Goal: Task Accomplishment & Management: Use online tool/utility

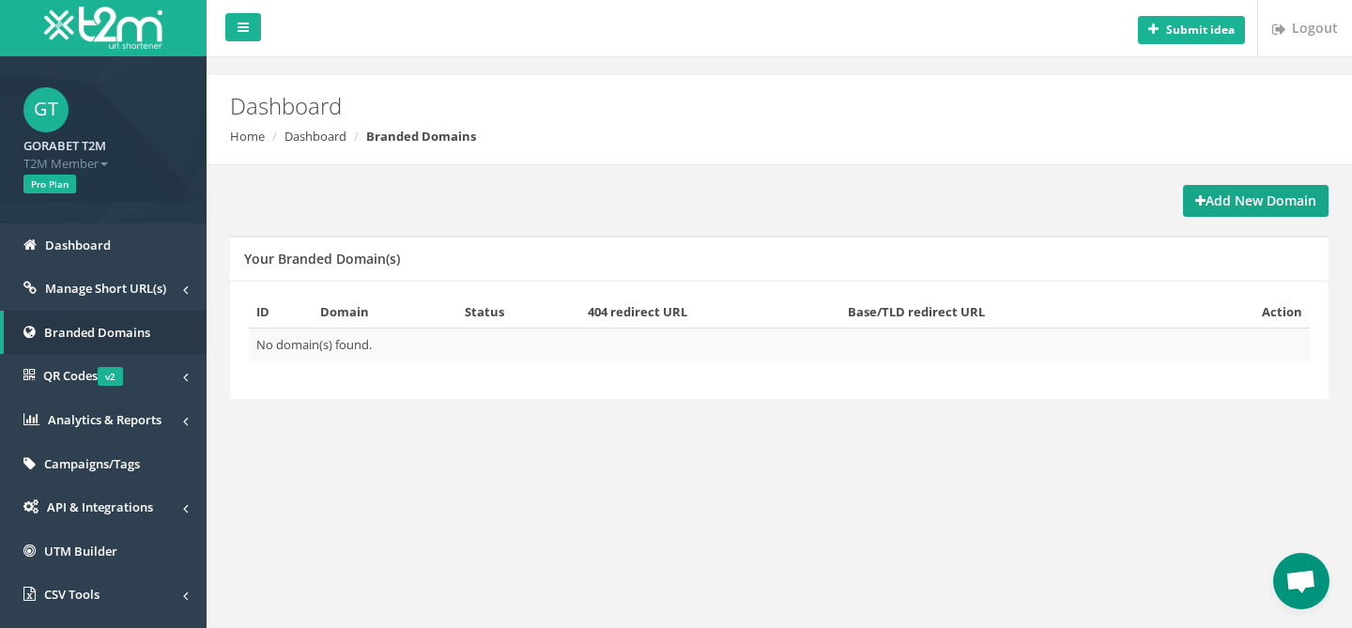
click at [1220, 202] on strong "Add New Domain" at bounding box center [1255, 201] width 121 height 18
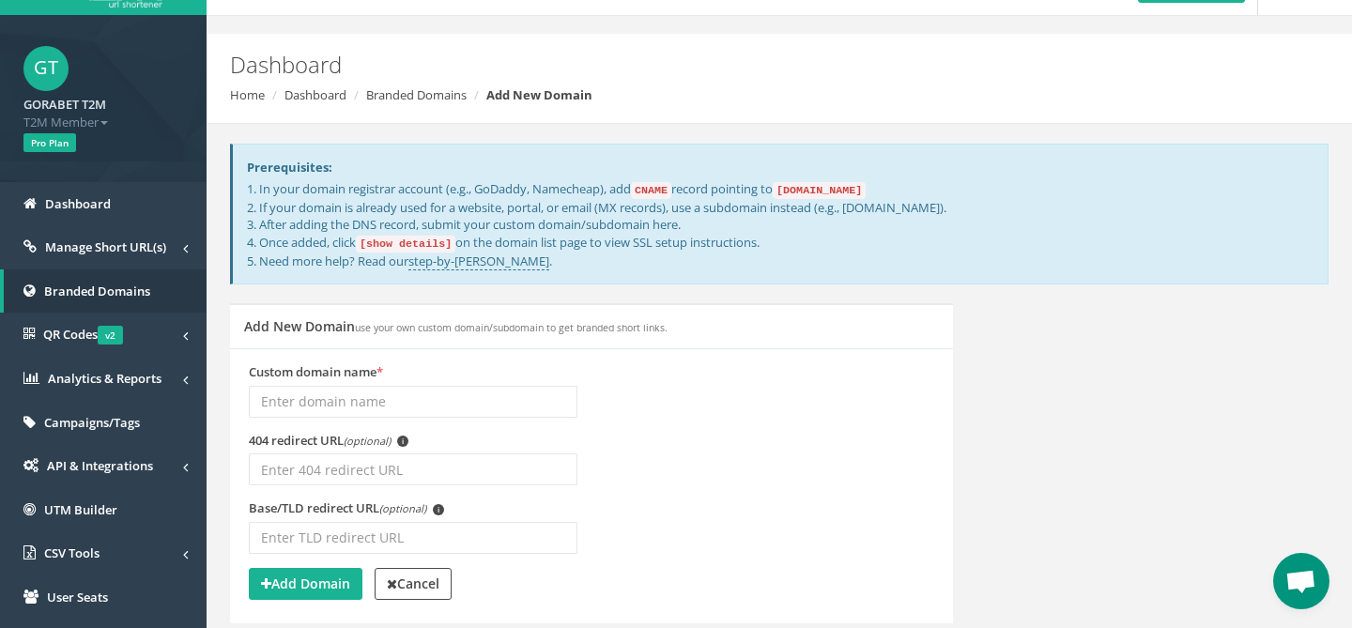
scroll to position [44, 0]
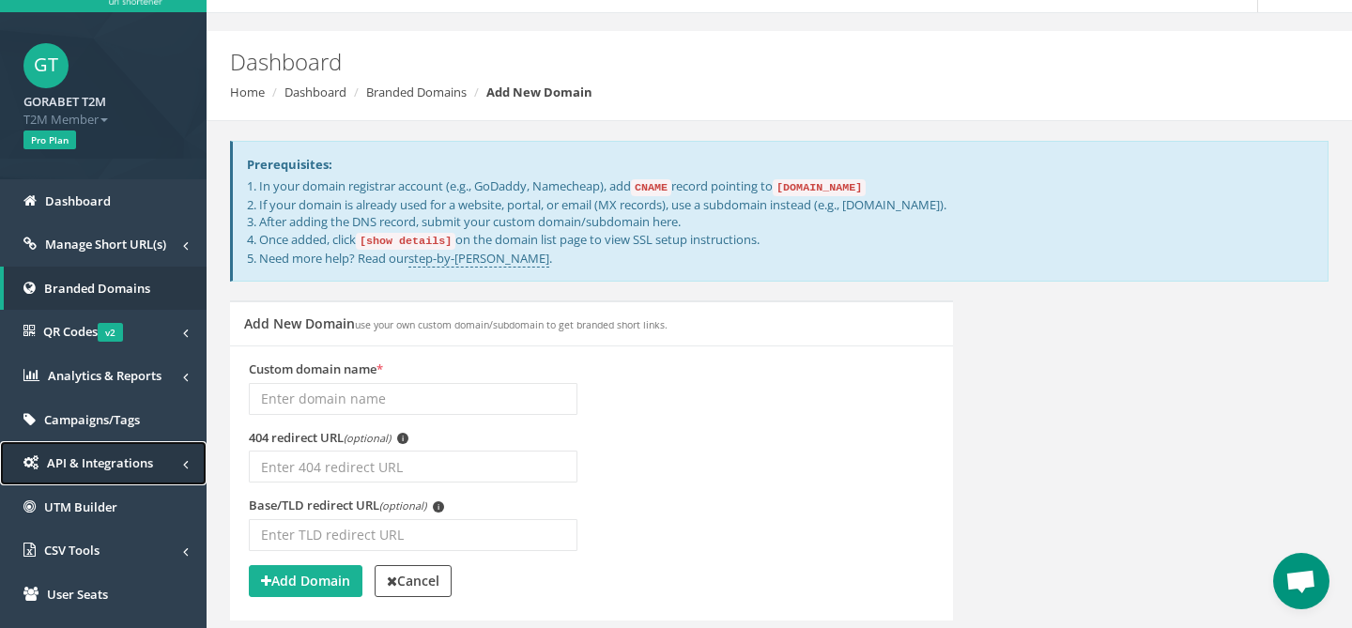
click at [118, 472] on link "API & Integrations" at bounding box center [103, 463] width 207 height 44
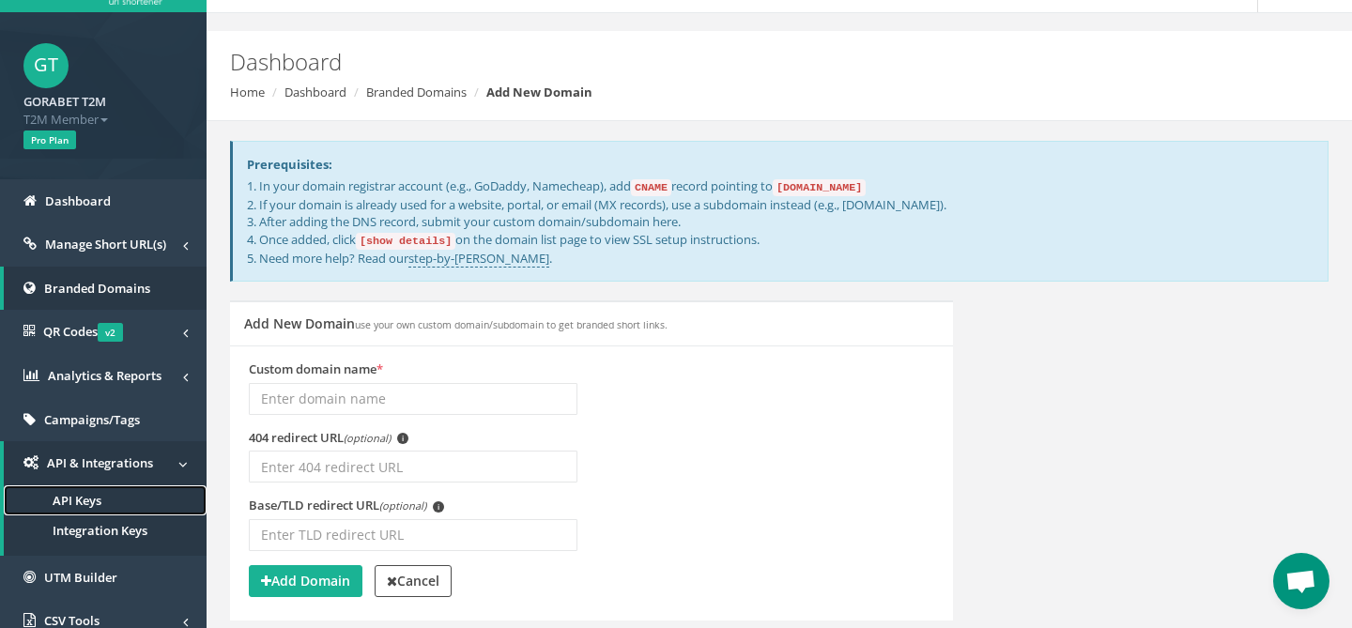
click at [115, 494] on link "API Keys" at bounding box center [105, 500] width 203 height 31
